Goal: Communication & Community: Participate in discussion

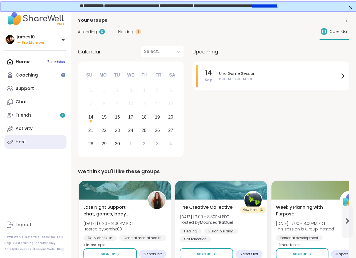
click at [29, 141] on link "Host" at bounding box center [35, 141] width 62 height 13
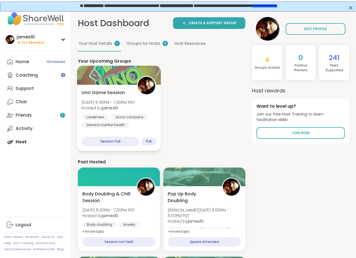
click at [109, 110] on b "james10" at bounding box center [110, 108] width 16 height 6
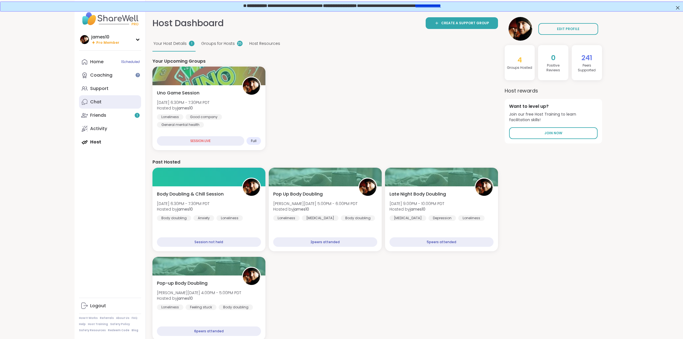
click at [109, 97] on link "Chat" at bounding box center [110, 101] width 62 height 13
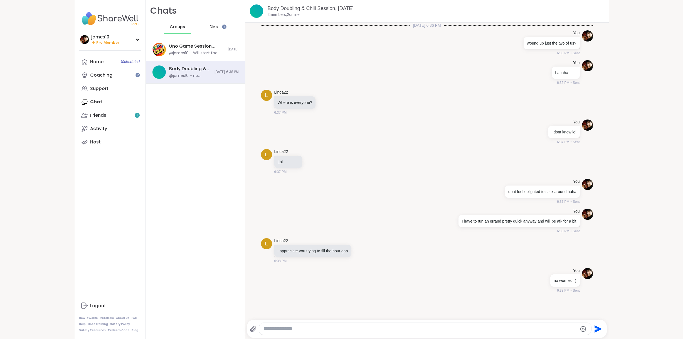
click at [213, 26] on span "DMs" at bounding box center [213, 27] width 8 height 6
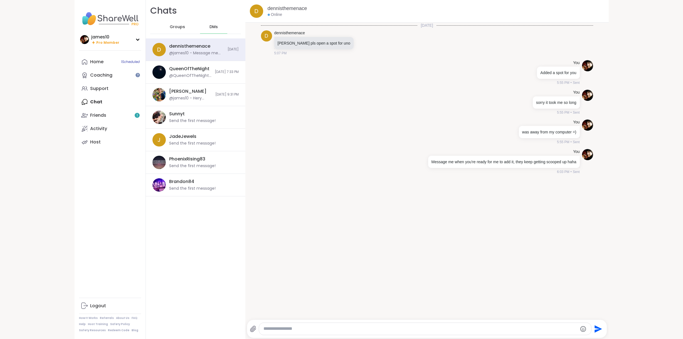
click at [356, 258] on textarea "Type your message" at bounding box center [420, 328] width 314 height 6
type textarea "**********"
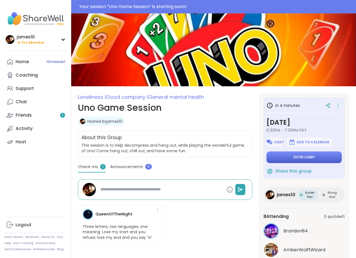
click at [300, 159] on span "Enter lobby" at bounding box center [304, 157] width 21 height 4
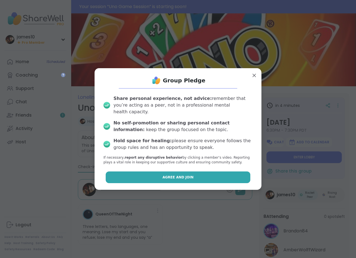
click at [185, 177] on button "Agree and Join" at bounding box center [178, 177] width 145 height 12
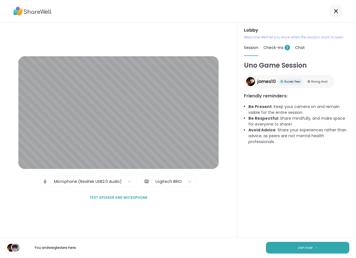
click at [276, 47] on span "Check-ins 1" at bounding box center [276, 48] width 27 height 6
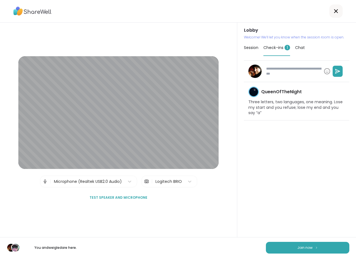
click at [251, 48] on span "Session" at bounding box center [251, 48] width 14 height 6
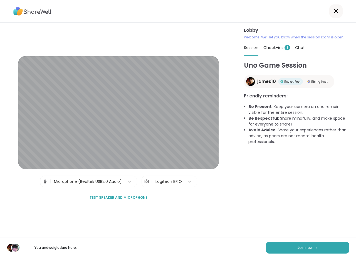
click at [305, 48] on span "Chat" at bounding box center [300, 48] width 10 height 6
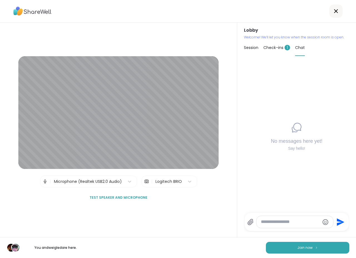
click at [277, 46] on span "Check-ins 1" at bounding box center [276, 48] width 27 height 6
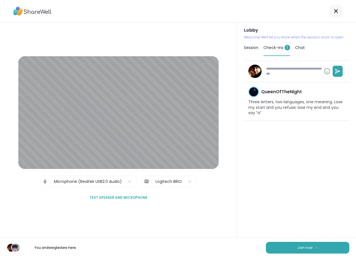
type textarea "*"
click at [250, 46] on span "Session" at bounding box center [251, 48] width 14 height 6
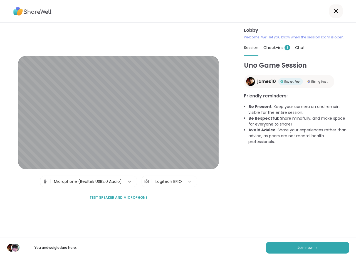
click at [130, 182] on icon at bounding box center [130, 182] width 6 height 6
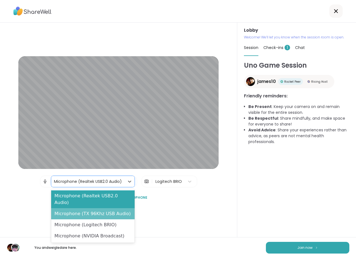
click at [114, 208] on div "Microphone (TX 96Khz USB Audio)" at bounding box center [93, 213] width 84 height 11
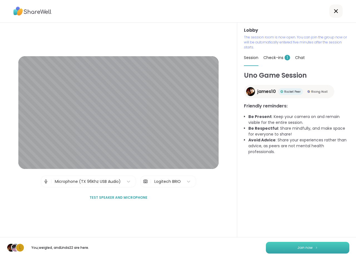
click at [316, 250] on button "Join now" at bounding box center [307, 248] width 83 height 12
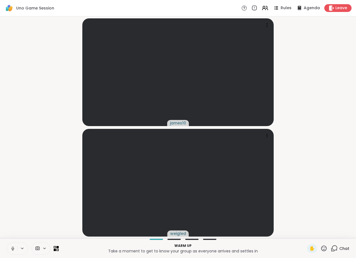
click at [23, 250] on icon at bounding box center [22, 248] width 4 height 5
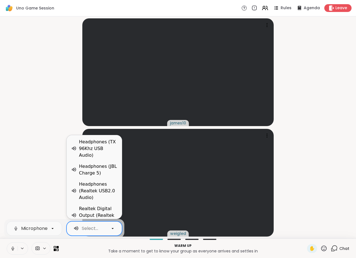
click at [105, 229] on div "Select..." at bounding box center [89, 228] width 32 height 7
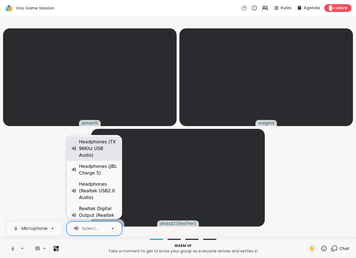
click at [103, 146] on div "Headphones (TX 96Khz USB Audio)" at bounding box center [98, 149] width 38 height 20
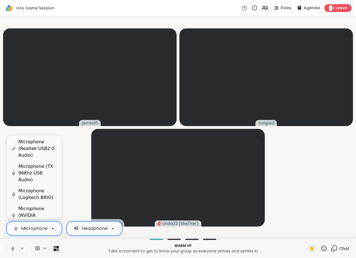
click at [49, 231] on div at bounding box center [52, 228] width 9 height 9
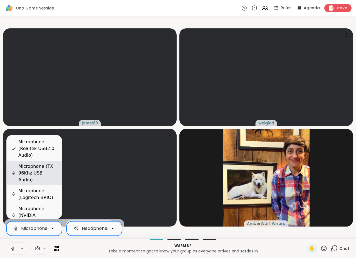
click at [41, 176] on div "Microphone (TX 96Khz USB Audio)" at bounding box center [37, 173] width 39 height 20
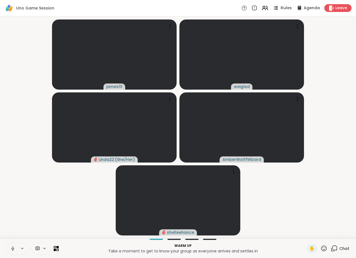
click at [285, 9] on span "Rules" at bounding box center [286, 8] width 11 height 6
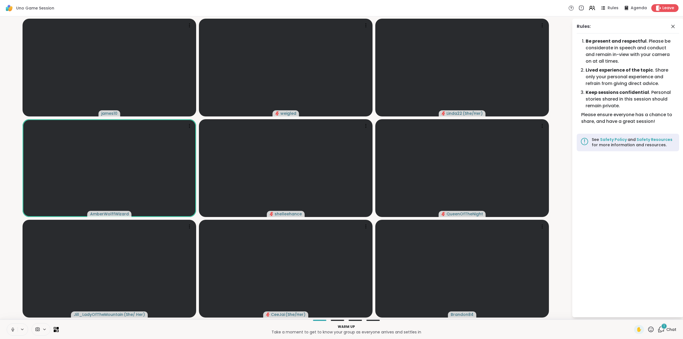
click at [356, 258] on div "1" at bounding box center [664, 326] width 6 height 6
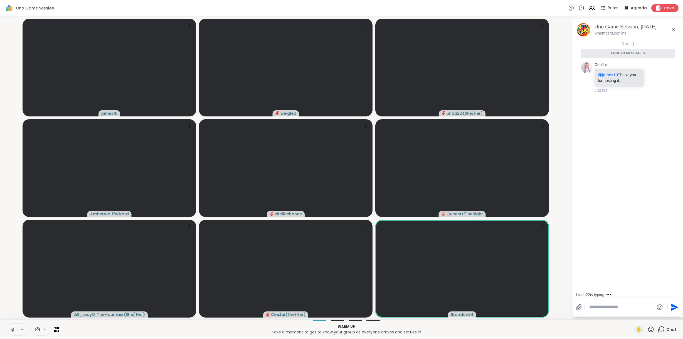
click at [12, 258] on icon at bounding box center [12, 329] width 5 height 5
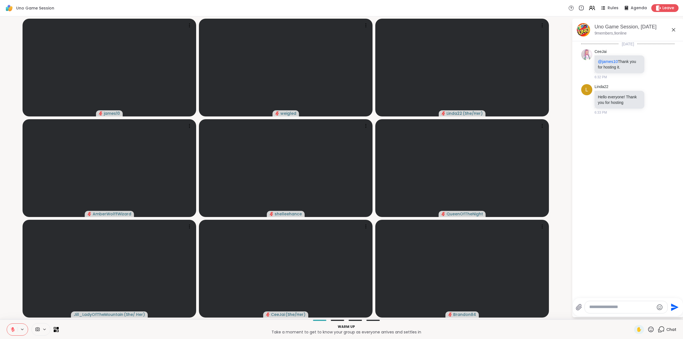
click at [13, 258] on icon at bounding box center [13, 329] width 4 height 4
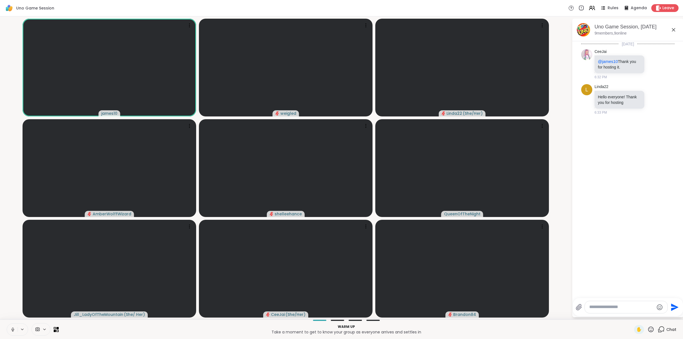
click at [11, 258] on button at bounding box center [12, 329] width 11 height 12
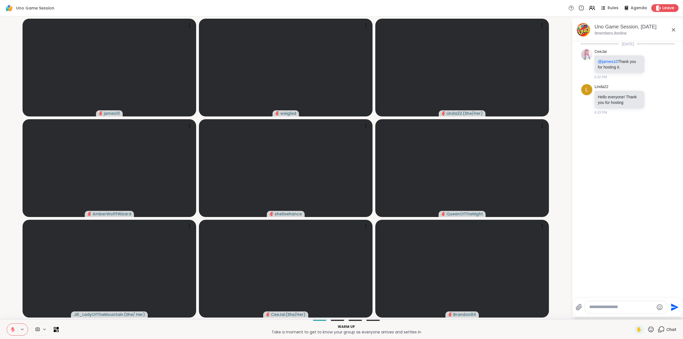
click at [356, 258] on textarea "Type your message" at bounding box center [621, 307] width 65 height 6
paste textarea "**********"
type textarea "**********"
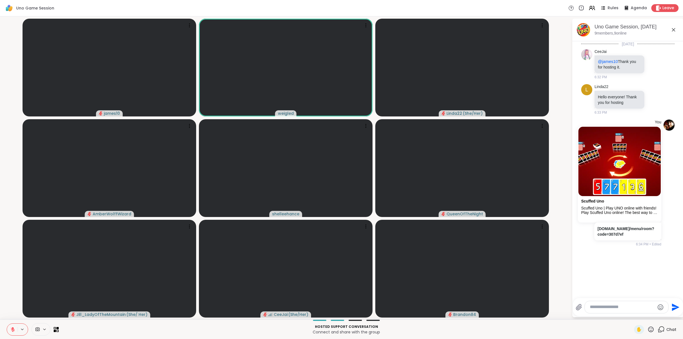
click at [356, 258] on textarea "Type your message" at bounding box center [622, 307] width 65 height 6
type textarea "*"
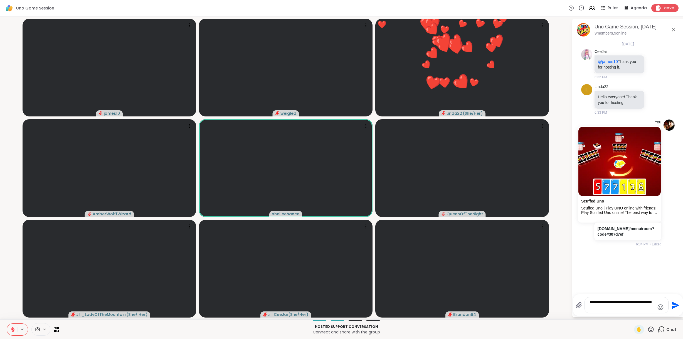
type textarea "**********"
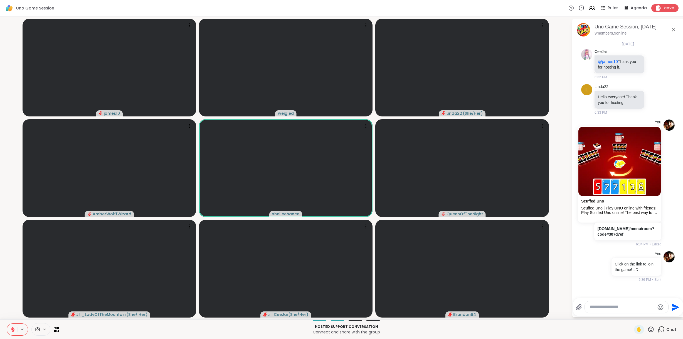
click at [356, 258] on textarea "Type your message" at bounding box center [622, 307] width 65 height 6
type textarea "**********"
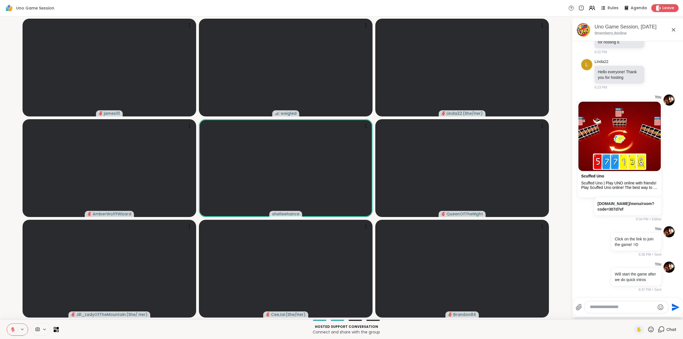
click at [356, 258] on textarea "Type your message" at bounding box center [622, 307] width 65 height 6
type textarea "*"
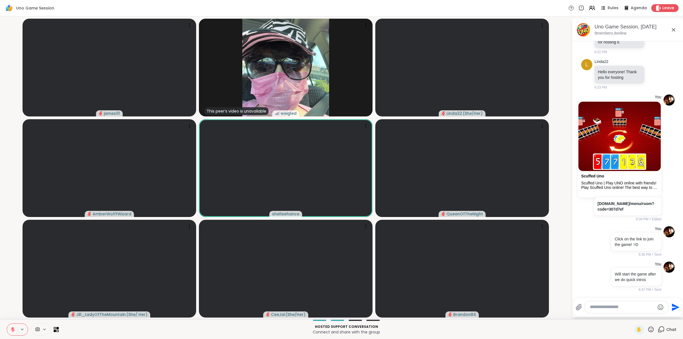
click at [14, 258] on icon at bounding box center [12, 329] width 5 height 5
click at [14, 258] on icon at bounding box center [13, 329] width 4 height 4
click at [14, 258] on icon at bounding box center [11, 329] width 5 height 5
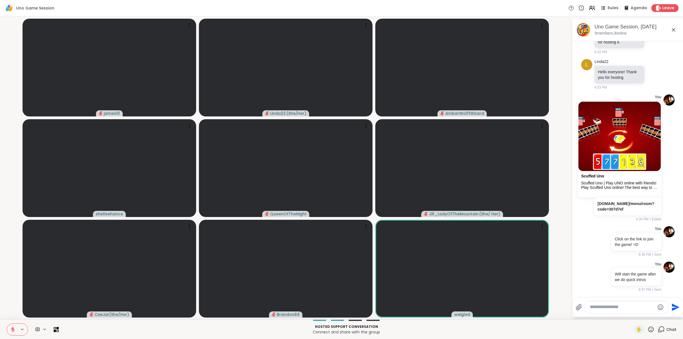
click at [14, 258] on button at bounding box center [12, 329] width 11 height 12
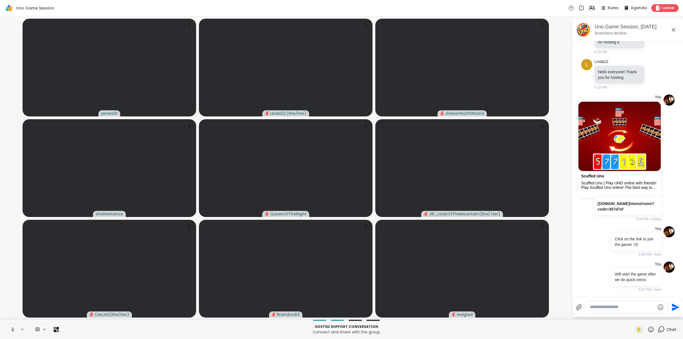
click at [13, 258] on icon at bounding box center [12, 329] width 5 height 5
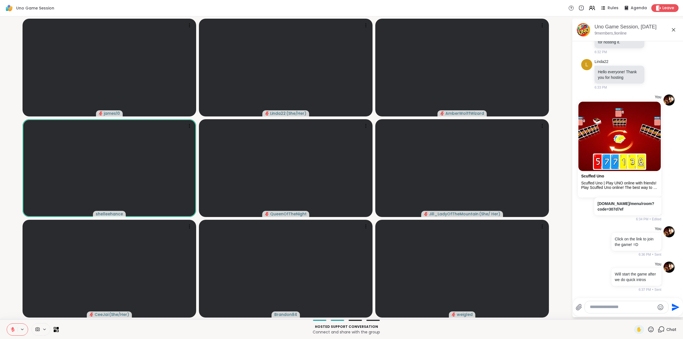
click at [12, 258] on icon at bounding box center [12, 329] width 5 height 5
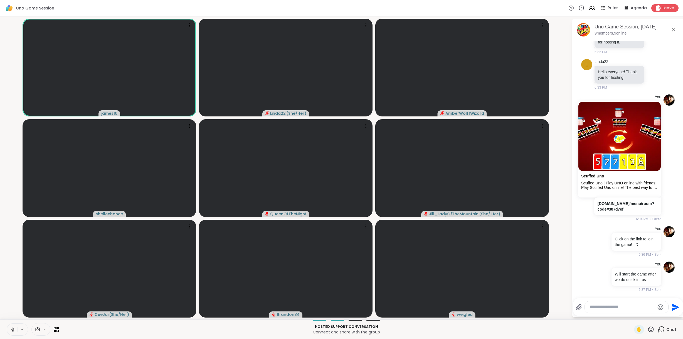
click at [12, 258] on icon at bounding box center [12, 329] width 5 height 5
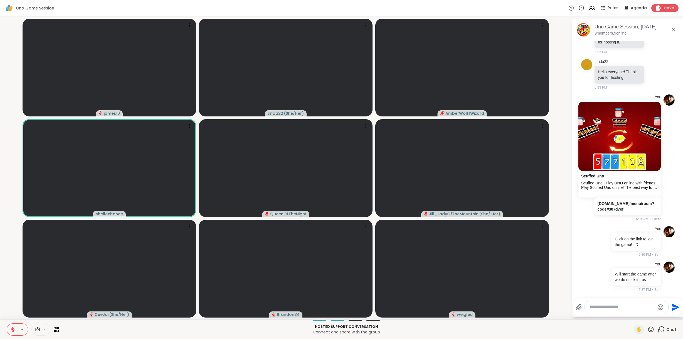
click at [11, 258] on icon at bounding box center [12, 329] width 5 height 5
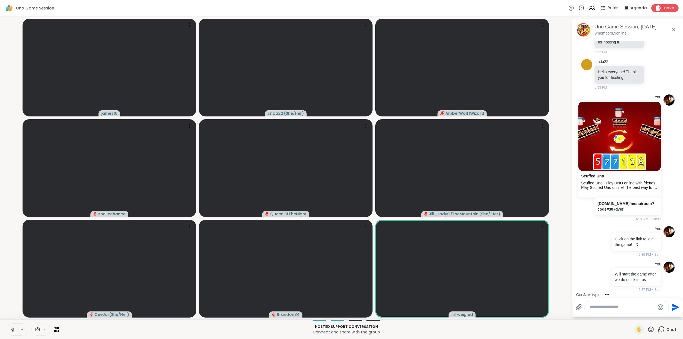
click at [13, 258] on icon at bounding box center [12, 329] width 5 height 5
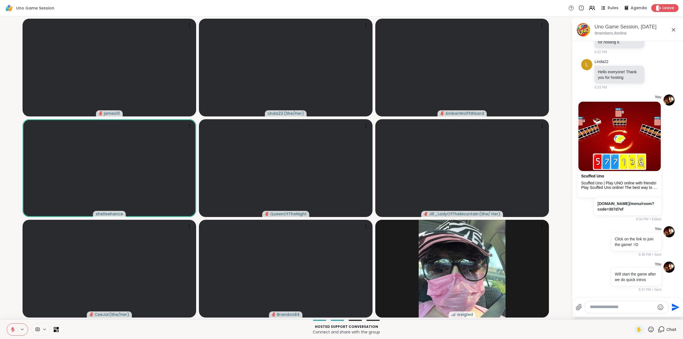
click at [10, 258] on button at bounding box center [12, 329] width 11 height 12
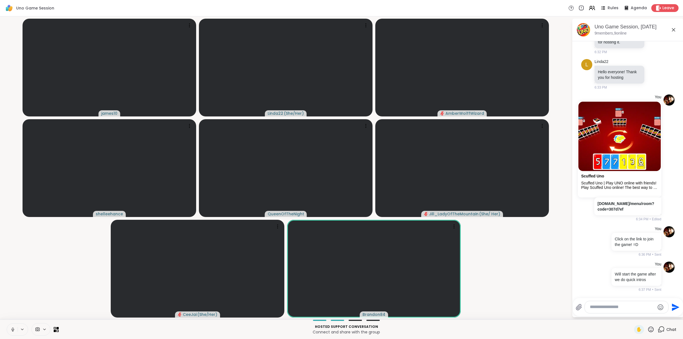
scroll to position [60, 0]
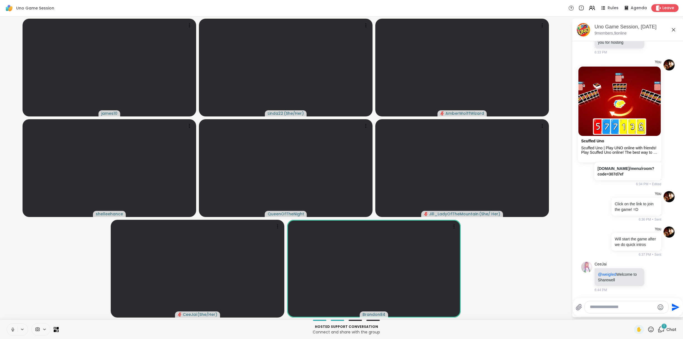
click at [356, 258] on textarea "Type your message" at bounding box center [622, 307] width 65 height 6
type textarea "**********"
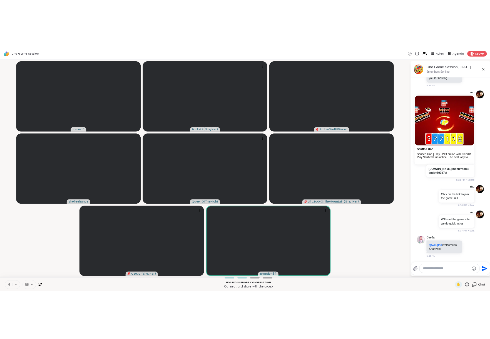
scroll to position [95, 0]
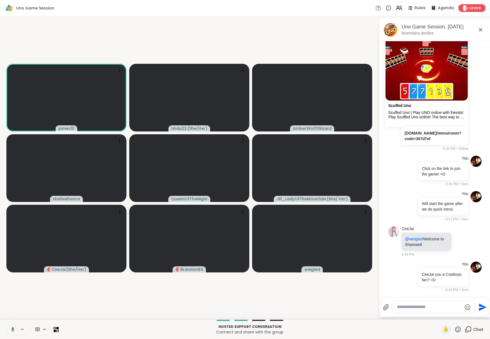
click at [356, 258] on textarea "Type your message" at bounding box center [429, 307] width 65 height 6
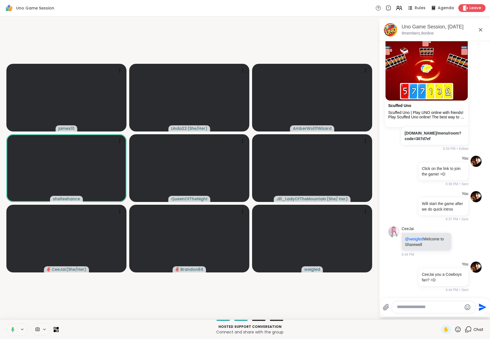
paste textarea "**********"
type textarea "**********"
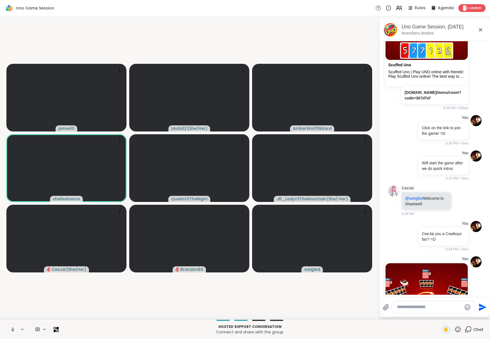
scroll to position [227, 0]
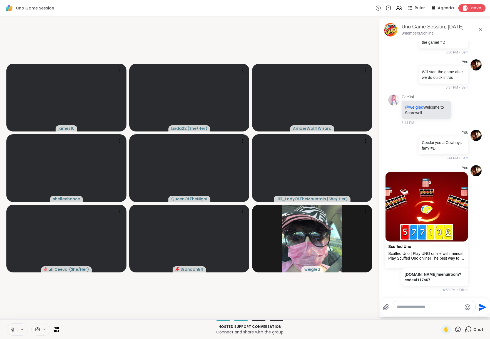
click at [356, 29] on icon at bounding box center [480, 29] width 3 height 3
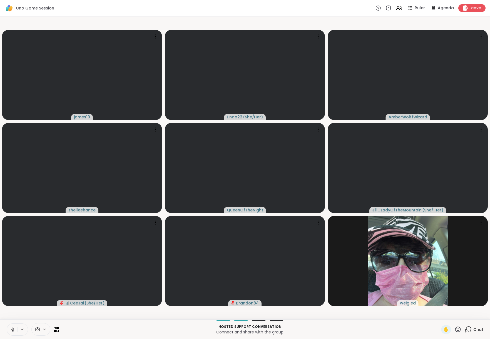
click at [356, 258] on icon at bounding box center [468, 328] width 7 height 7
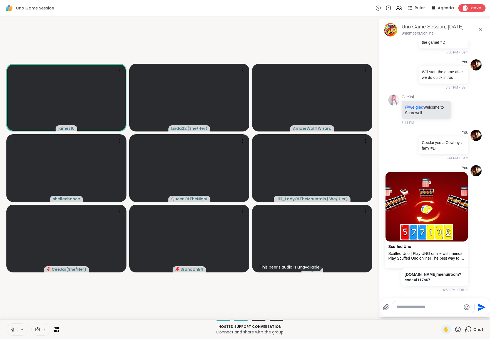
click at [356, 258] on textarea "Type your message" at bounding box center [429, 307] width 65 height 6
paste textarea "**********"
type textarea "**********"
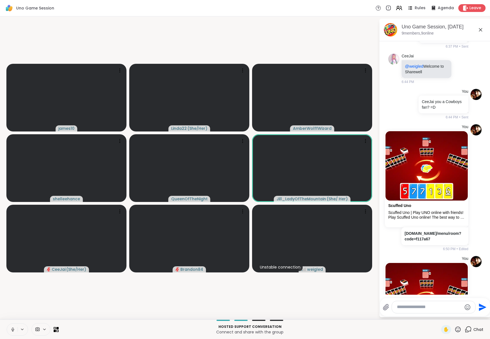
scroll to position [359, 0]
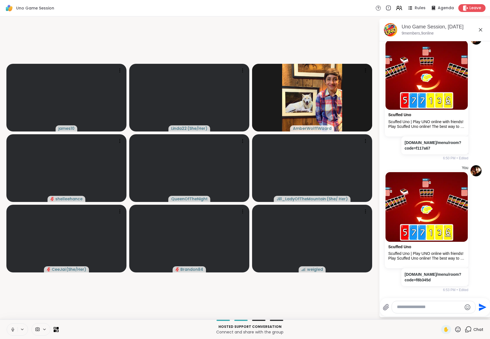
click at [330, 258] on video-player-container "james10 Linda22 ( She/Her ) AmberWolffWizard shelleehance QueenOfTheNight Jill_…" at bounding box center [189, 168] width 372 height 298
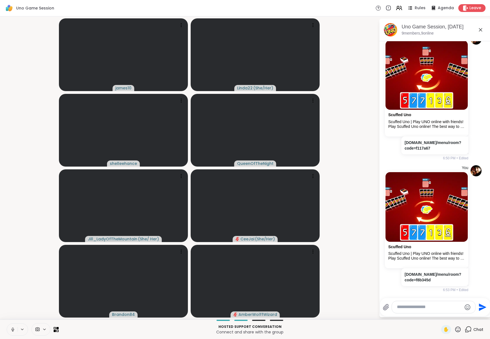
click at [356, 28] on icon at bounding box center [481, 29] width 7 height 7
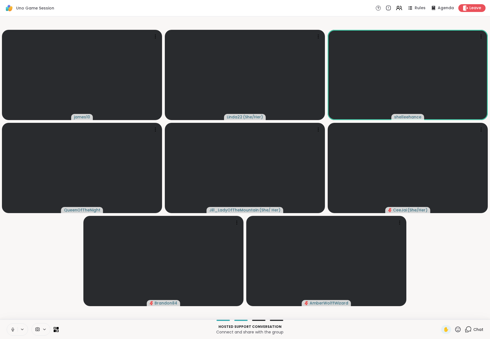
click at [356, 258] on icon at bounding box center [468, 328] width 7 height 7
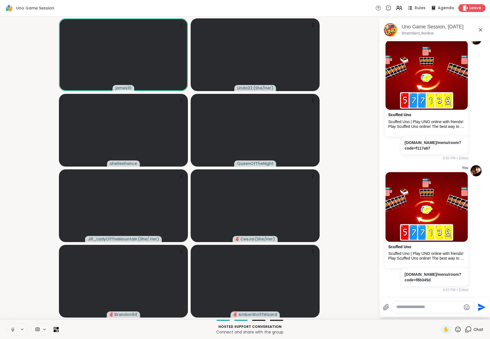
drag, startPoint x: 433, startPoint y: 312, endPoint x: 436, endPoint y: 310, distance: 4.0
click at [356, 258] on div at bounding box center [433, 307] width 83 height 12
click at [356, 258] on textarea "Type your message" at bounding box center [429, 307] width 65 height 6
paste textarea "**********"
type textarea "**********"
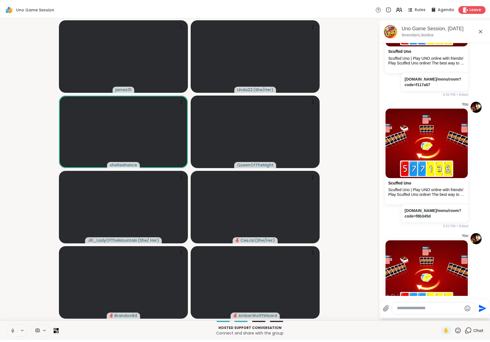
scroll to position [490, 0]
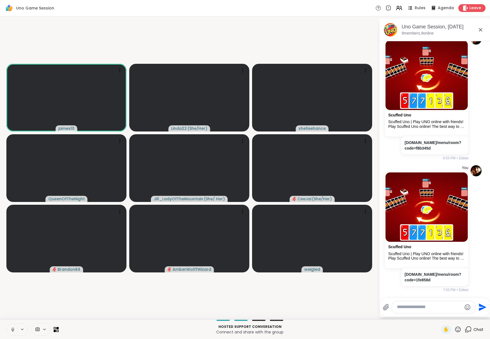
click at [11, 258] on button at bounding box center [12, 329] width 11 height 12
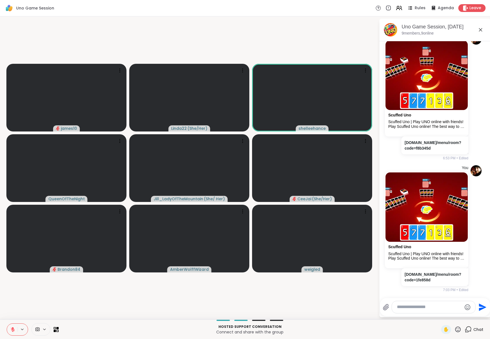
click at [12, 258] on icon at bounding box center [12, 329] width 5 height 5
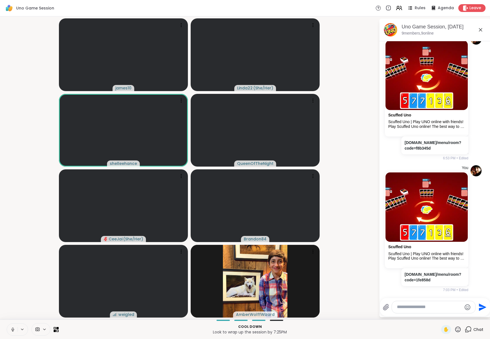
click at [353, 90] on video-player-container "james10 Linda22 ( She/Her ) shelleehance QueenOfTheNight CeeJai ( She/Her ) Bra…" at bounding box center [189, 168] width 372 height 298
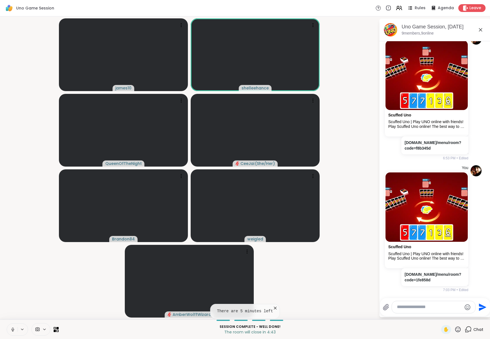
click at [342, 117] on video-player-container "james10 shelleehance QueenOfTheNight CeeJai ( She/Her ) Brandon84 weigled Amber…" at bounding box center [189, 168] width 372 height 298
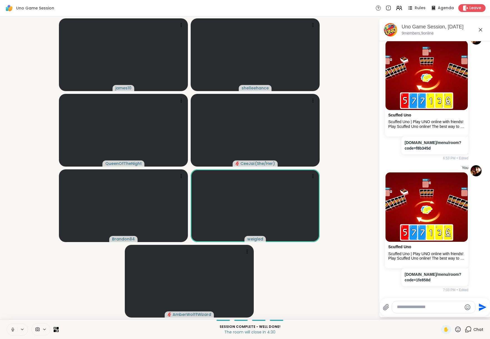
click at [352, 175] on video-player-container "james10 shelleehance QueenOfTheNight CeeJai ( She/Her ) Brandon84 weigled Amber…" at bounding box center [189, 168] width 372 height 298
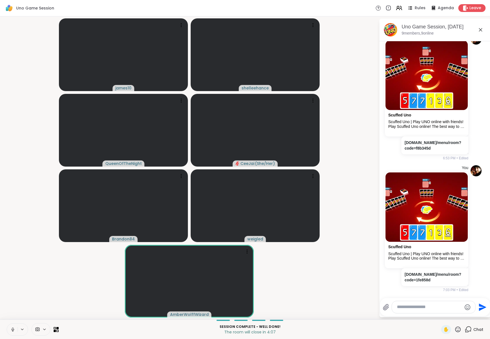
click at [325, 258] on video-player-container "james10 shelleehance QueenOfTheNight CeeJai ( She/Her ) Brandon84 weigled Amber…" at bounding box center [189, 168] width 372 height 298
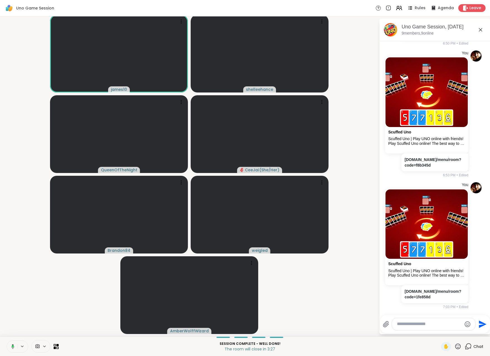
scroll to position [473, 0]
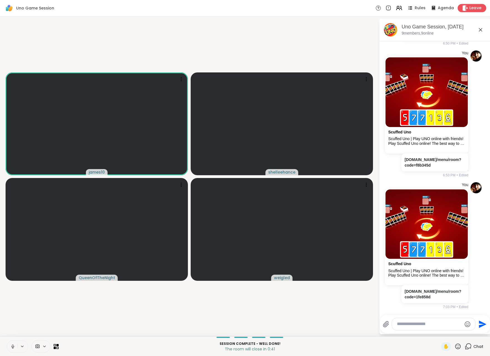
click at [356, 9] on span "Leave" at bounding box center [476, 8] width 12 height 6
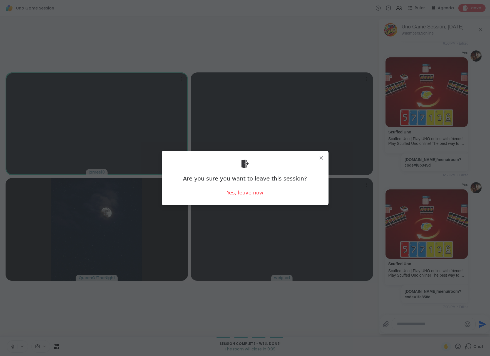
click at [236, 195] on div "Yes, leave now" at bounding box center [245, 192] width 37 height 7
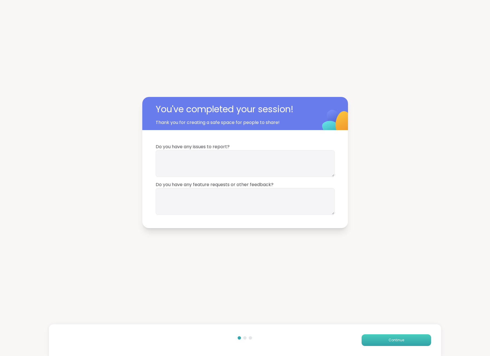
click at [356, 258] on span "Continue" at bounding box center [397, 339] width 16 height 5
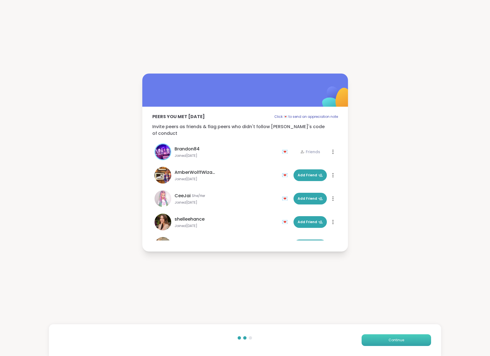
click at [356, 258] on button "Continue" at bounding box center [397, 340] width 70 height 12
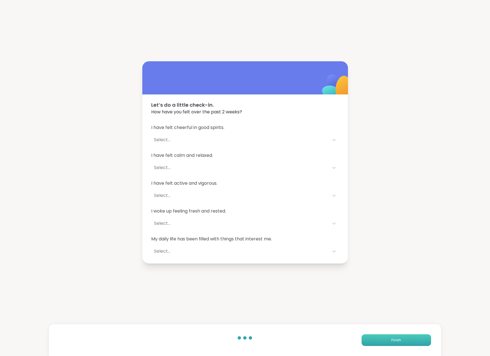
click at [356, 258] on button "Finish" at bounding box center [397, 340] width 70 height 12
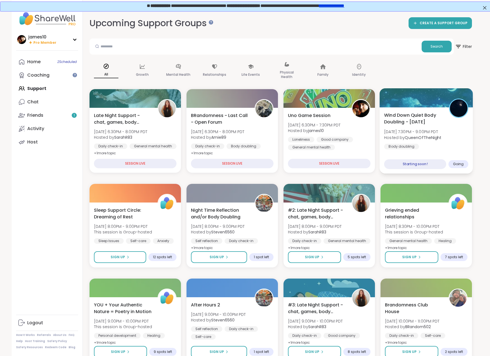
click at [356, 135] on b "QueenOfTheNight" at bounding box center [423, 137] width 37 height 6
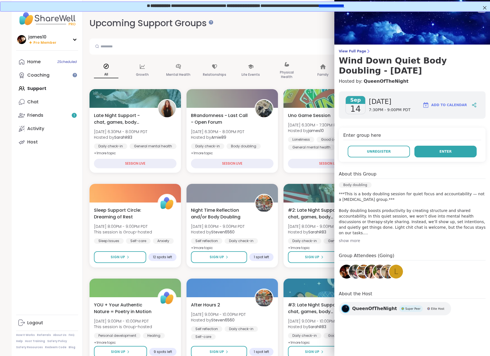
click at [356, 154] on button "Enter" at bounding box center [446, 151] width 62 height 12
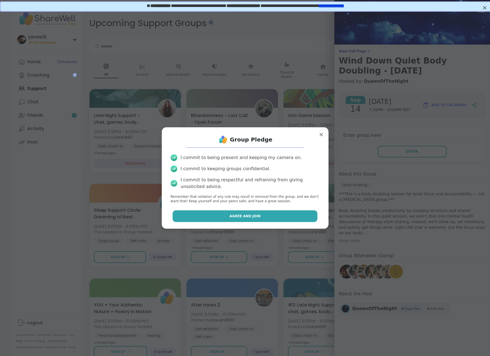
click at [228, 214] on button "Agree and Join" at bounding box center [245, 216] width 145 height 12
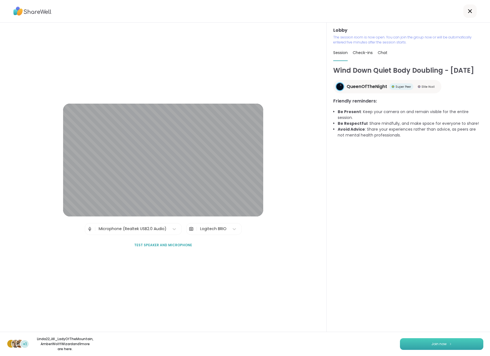
click at [356, 258] on button "Join now" at bounding box center [441, 344] width 83 height 12
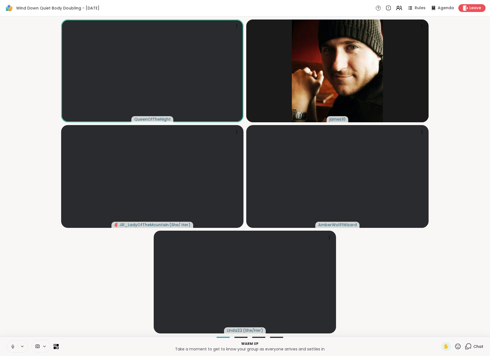
click at [14, 258] on icon at bounding box center [12, 346] width 5 height 5
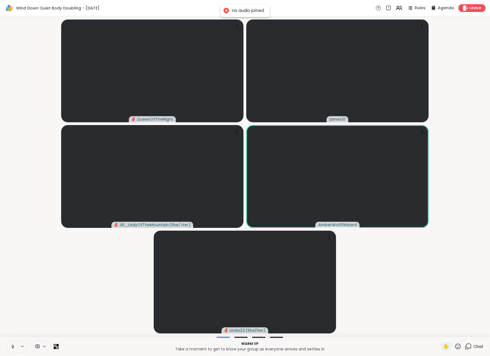
click at [13, 258] on icon at bounding box center [13, 347] width 0 height 1
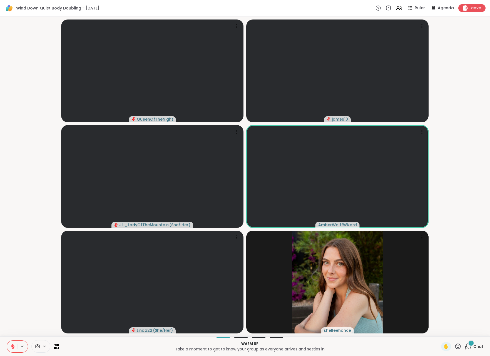
click at [356, 258] on icon at bounding box center [468, 345] width 7 height 7
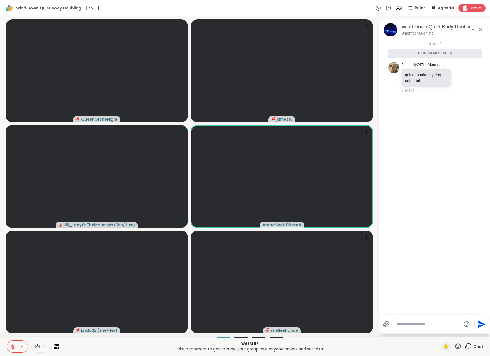
click at [356, 258] on textarea "Type your message" at bounding box center [429, 324] width 65 height 6
type textarea "***"
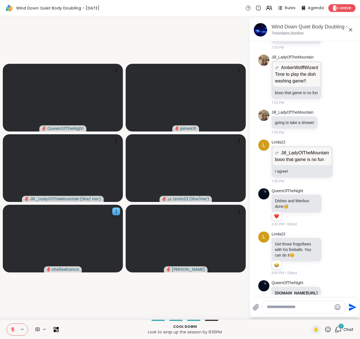
scroll to position [438, 0]
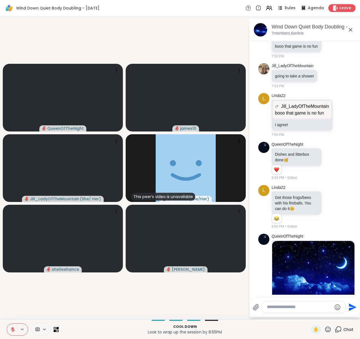
click at [156, 44] on video-player-container "QueenOfTheNight james10 Jill_LadyOfTheMountain ( She/ Her ) This peer’s video i…" at bounding box center [124, 168] width 242 height 298
click at [286, 258] on textarea "Type your message" at bounding box center [299, 307] width 65 height 6
type textarea "**********"
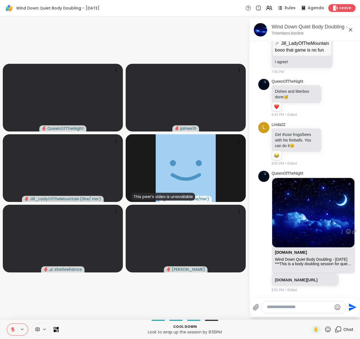
scroll to position [558, 0]
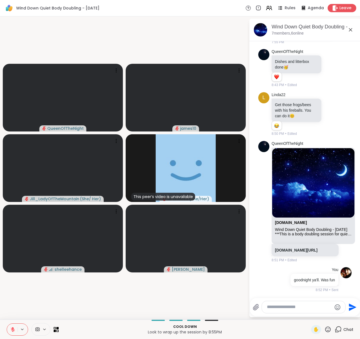
click at [344, 10] on span "Leave" at bounding box center [346, 8] width 12 height 6
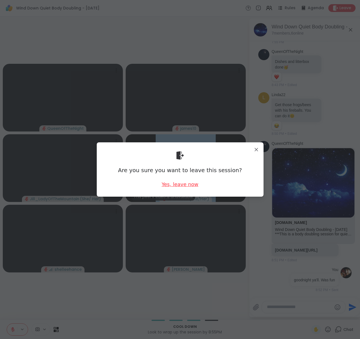
click at [182, 182] on div "Yes, leave now" at bounding box center [180, 184] width 37 height 7
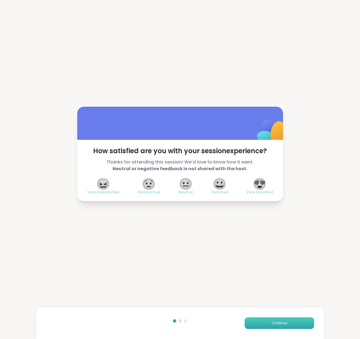
click at [278, 258] on span "Continue" at bounding box center [280, 322] width 16 height 5
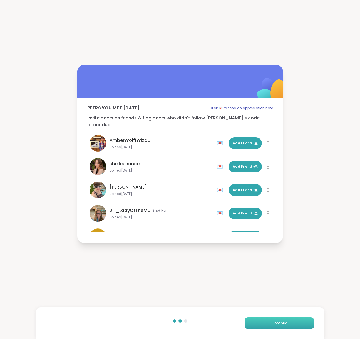
click at [282, 258] on span "Continue" at bounding box center [280, 322] width 16 height 5
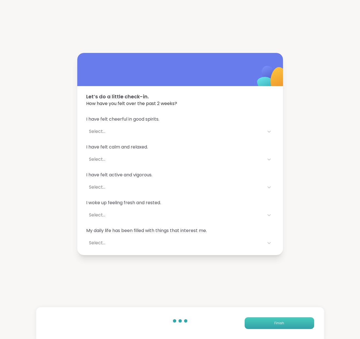
click at [281, 258] on button "Finish" at bounding box center [280, 323] width 70 height 12
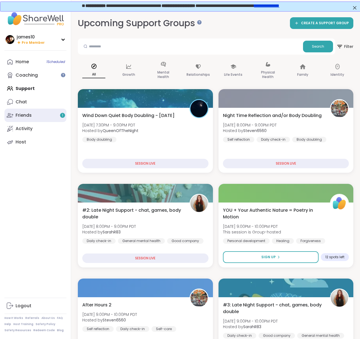
click at [32, 117] on link "Friends 1" at bounding box center [35, 114] width 62 height 13
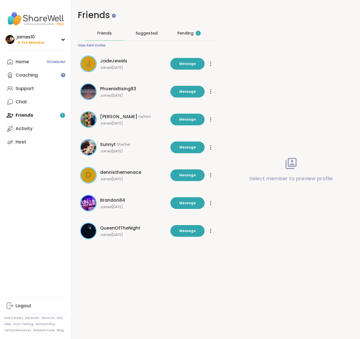
click at [192, 28] on div "Pending 1" at bounding box center [189, 33] width 40 height 14
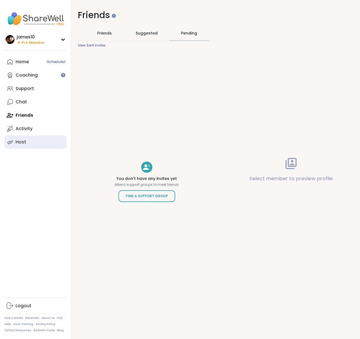
click at [26, 143] on link "Host" at bounding box center [35, 141] width 62 height 13
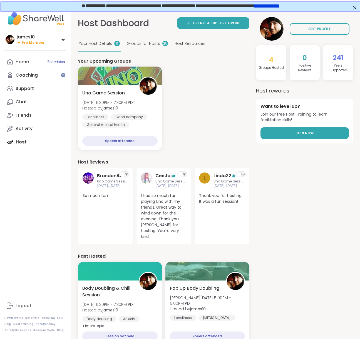
click at [307, 134] on span "Join Now" at bounding box center [305, 132] width 18 height 5
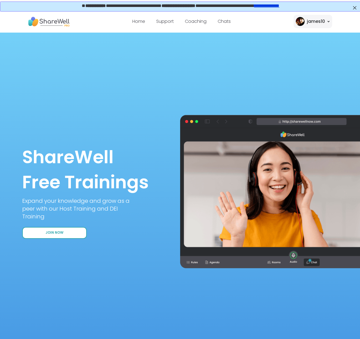
click at [50, 234] on span "Join Now" at bounding box center [55, 232] width 18 height 5
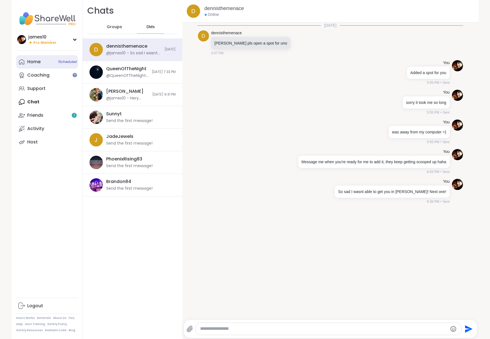
click at [38, 62] on div "Home 1 Scheduled" at bounding box center [33, 62] width 13 height 6
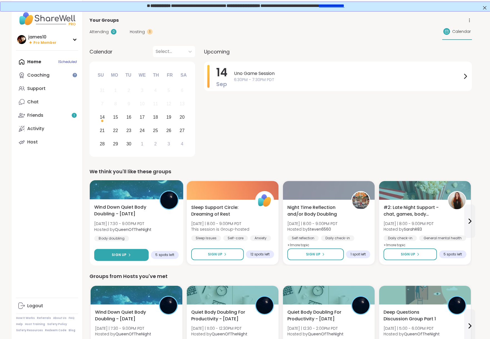
click at [127, 256] on div "Sign Up" at bounding box center [121, 254] width 19 height 5
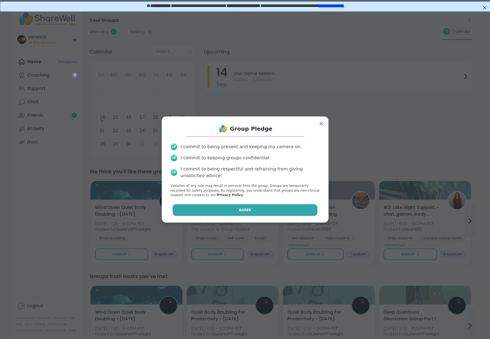
click at [222, 207] on button "Agree" at bounding box center [245, 210] width 145 height 12
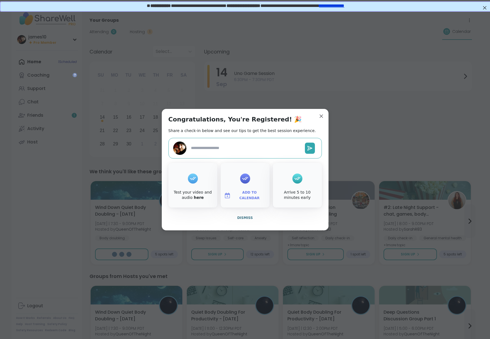
type textarea "*"
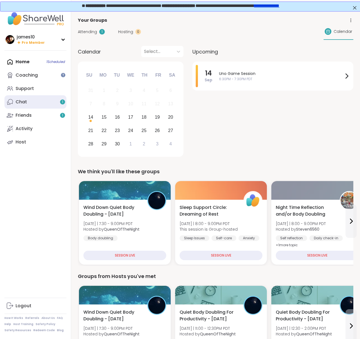
click at [31, 98] on link "Chat 1" at bounding box center [35, 101] width 62 height 13
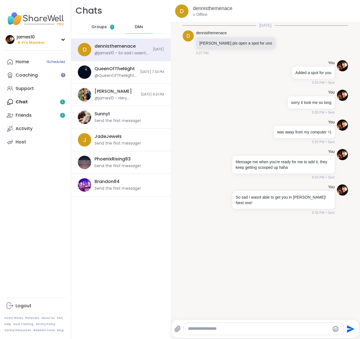
click at [105, 28] on span "Groups" at bounding box center [99, 27] width 15 height 6
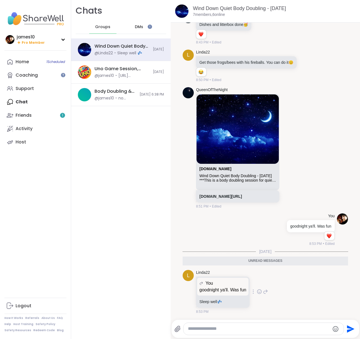
click at [259, 291] on icon at bounding box center [259, 291] width 0 height 0
click at [214, 285] on div "Select Reaction: Heart" at bounding box center [215, 282] width 5 height 5
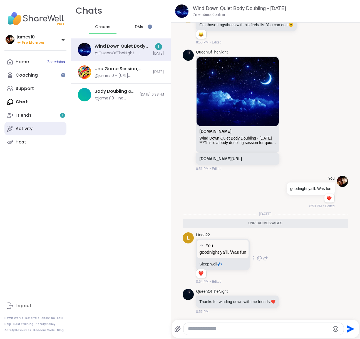
scroll to position [537, 0]
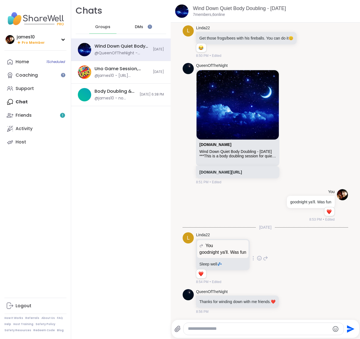
click at [191, 330] on textarea "Type your message" at bounding box center [259, 328] width 142 height 6
